Goal: Find specific page/section: Find specific page/section

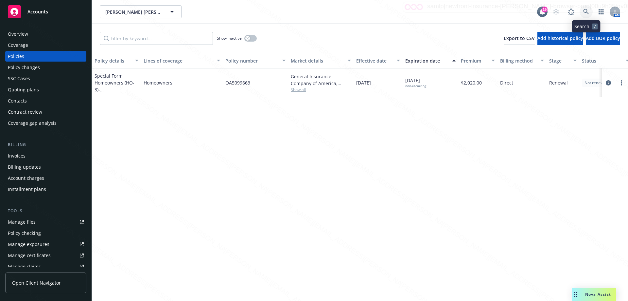
click at [587, 10] on icon at bounding box center [586, 12] width 6 height 6
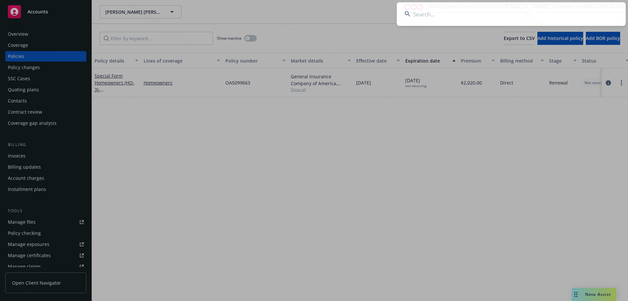
click at [466, 21] on input at bounding box center [511, 14] width 229 height 24
click at [498, 16] on input at bounding box center [511, 14] width 229 height 24
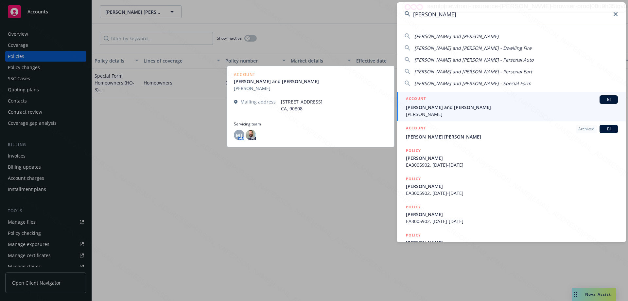
type input "[PERSON_NAME]"
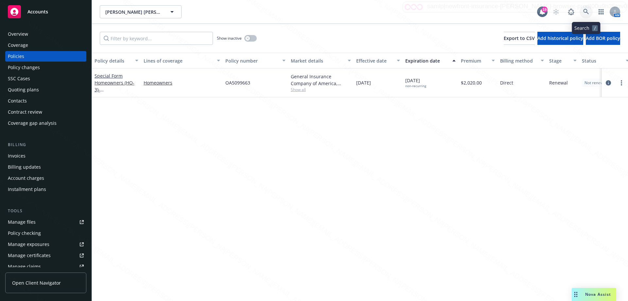
click at [589, 13] on link at bounding box center [586, 11] width 13 height 13
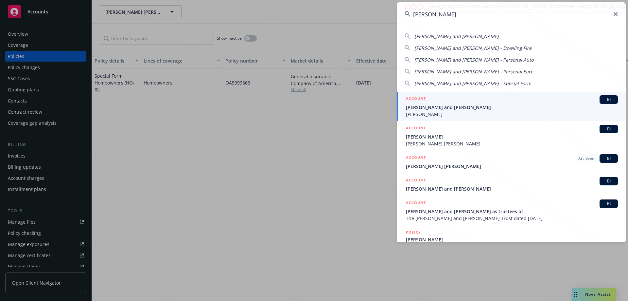
type input "[PERSON_NAME]"
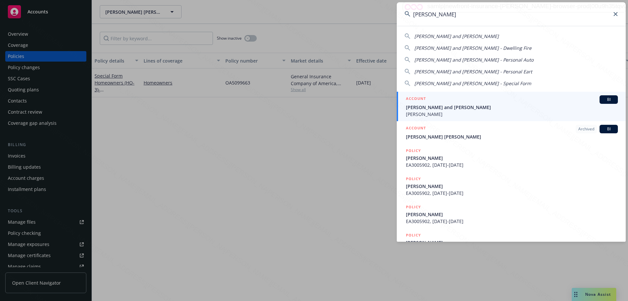
click at [445, 106] on span "[PERSON_NAME] and [PERSON_NAME]" at bounding box center [512, 107] width 212 height 7
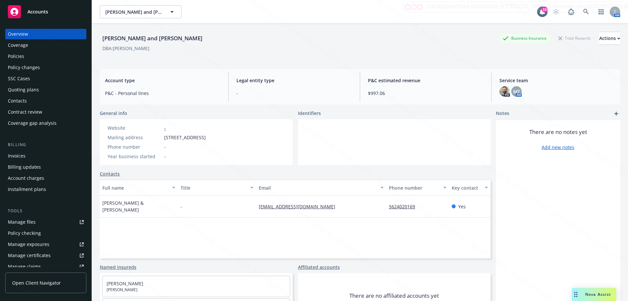
click at [14, 55] on div "Policies" at bounding box center [16, 56] width 16 height 10
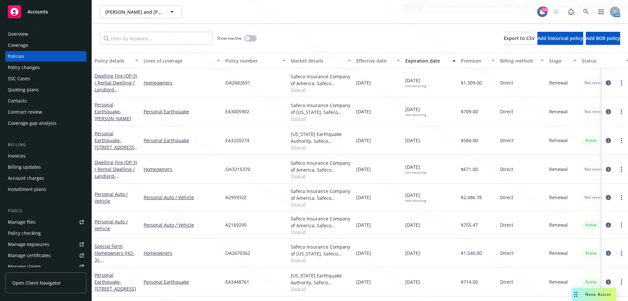
click at [22, 34] on div "Overview" at bounding box center [18, 34] width 20 height 10
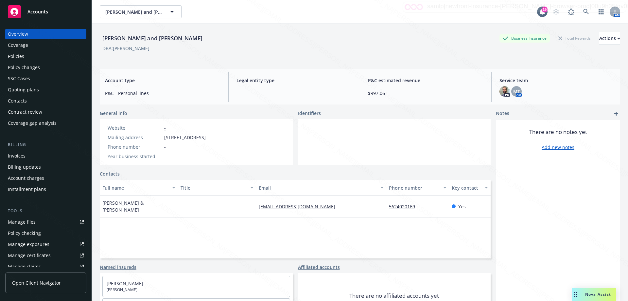
drag, startPoint x: 188, startPoint y: 37, endPoint x: 96, endPoint y: 37, distance: 91.6
click at [96, 37] on div "[PERSON_NAME] and [PERSON_NAME] Business Insurance Total Rewards Actions DBA: […" at bounding box center [360, 174] width 536 height 301
click at [30, 55] on div "Policies" at bounding box center [46, 56] width 76 height 10
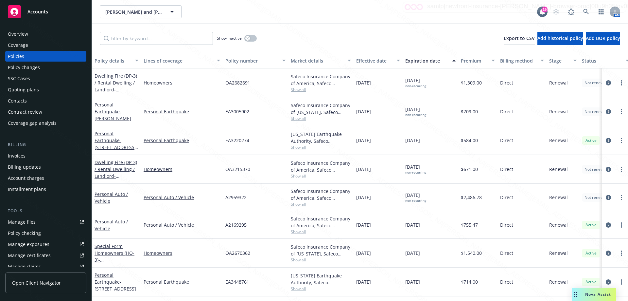
click at [243, 201] on div "A2959322" at bounding box center [255, 197] width 65 height 27
